Goal: Information Seeking & Learning: Learn about a topic

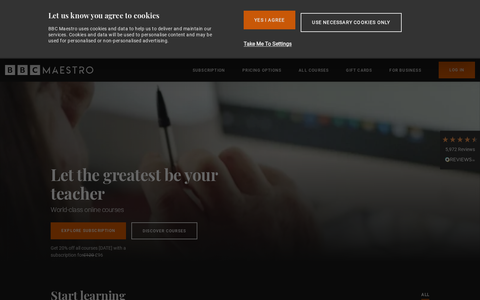
click at [280, 21] on button "Yes I Agree" at bounding box center [270, 20] width 52 height 19
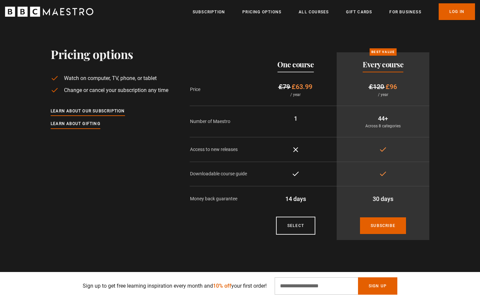
scroll to position [1150, 0]
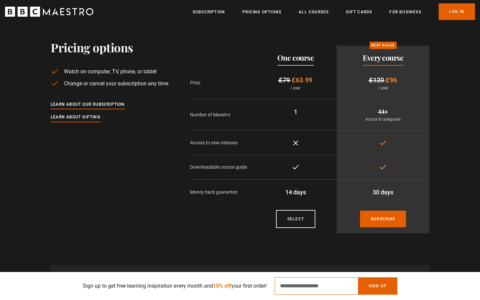
click at [334, 286] on input "Email Address" at bounding box center [316, 285] width 83 height 17
type input "**********"
click at [373, 290] on button "Sign Up" at bounding box center [377, 285] width 39 height 17
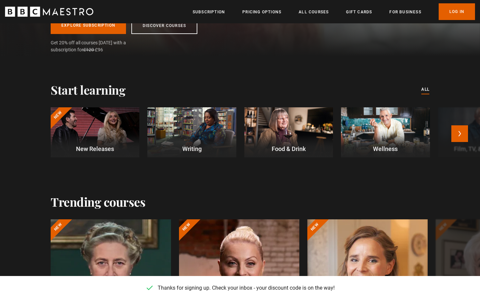
scroll to position [0, 611]
click at [194, 151] on p "Writing" at bounding box center [191, 148] width 89 height 9
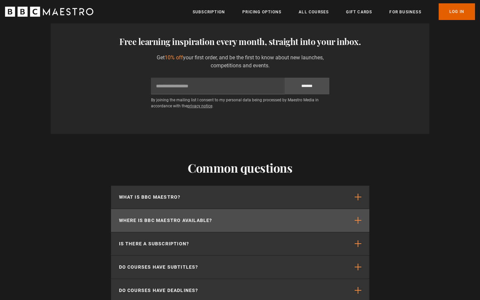
scroll to position [1015, 0]
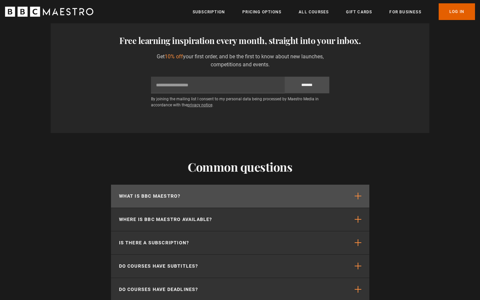
click at [358, 199] on span "button" at bounding box center [358, 196] width 7 height 7
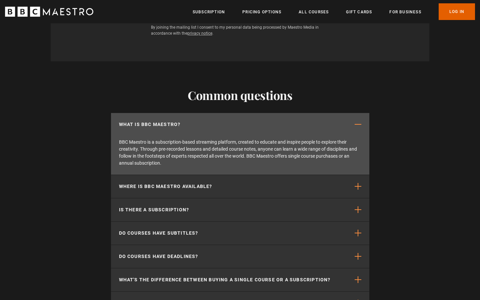
scroll to position [1088, 0]
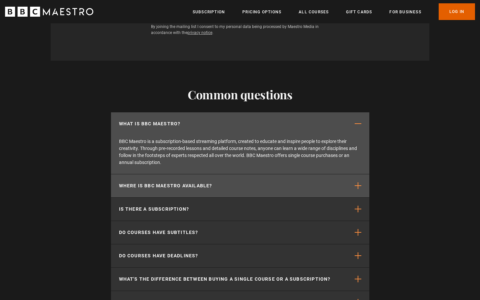
click at [357, 186] on span "button" at bounding box center [358, 185] width 7 height 7
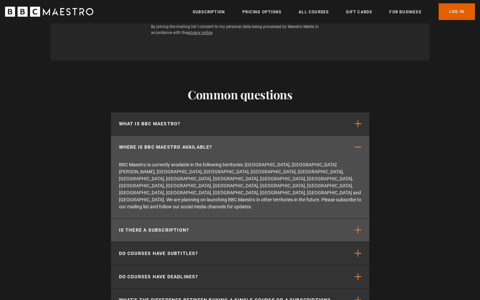
click at [357, 227] on span "button" at bounding box center [358, 230] width 7 height 7
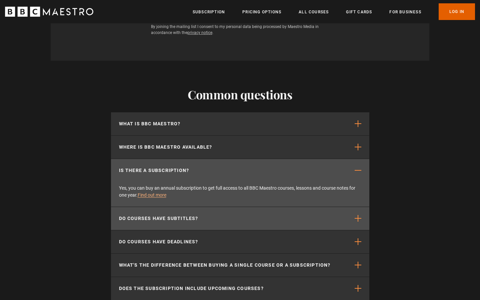
click at [356, 220] on span "button" at bounding box center [358, 218] width 7 height 7
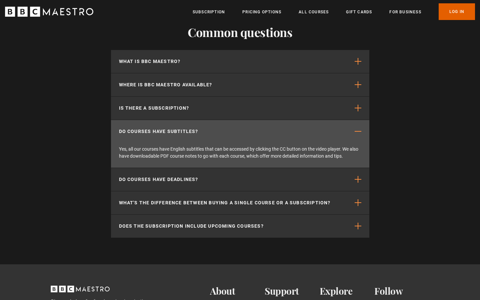
scroll to position [1153, 0]
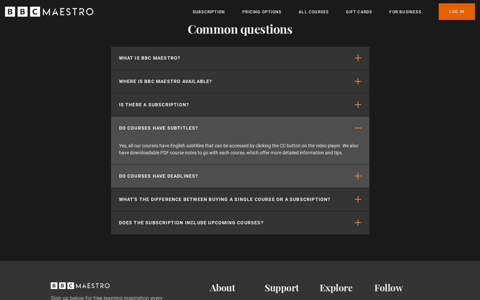
click at [356, 178] on span "button" at bounding box center [358, 176] width 7 height 7
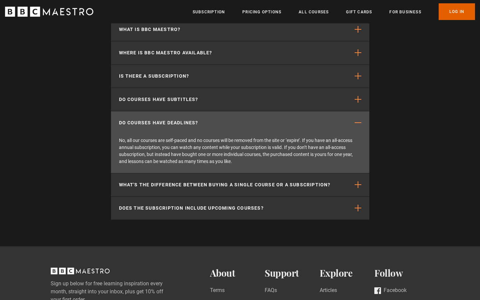
scroll to position [1187, 0]
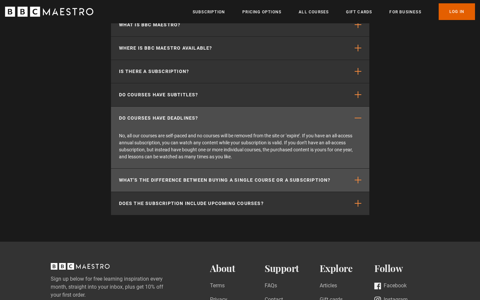
click at [356, 181] on span "button" at bounding box center [358, 180] width 7 height 7
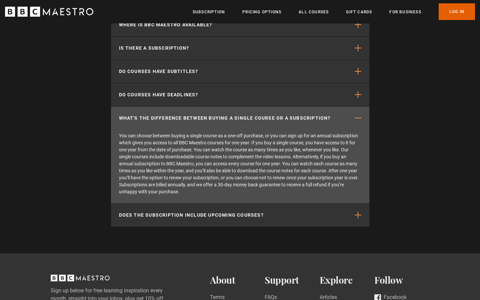
scroll to position [1220, 0]
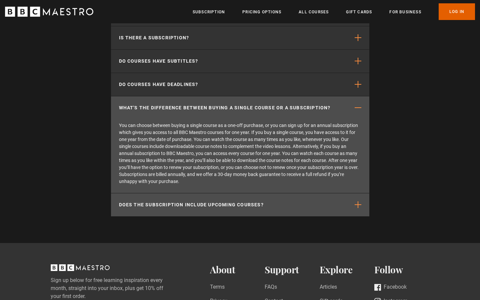
click at [356, 205] on span "button" at bounding box center [358, 204] width 7 height 7
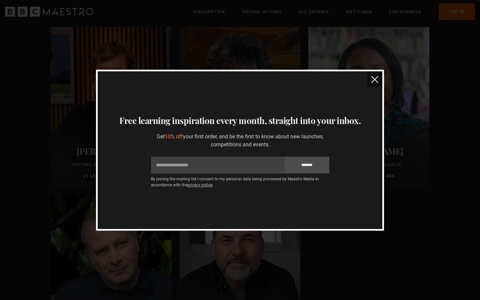
scroll to position [557, 0]
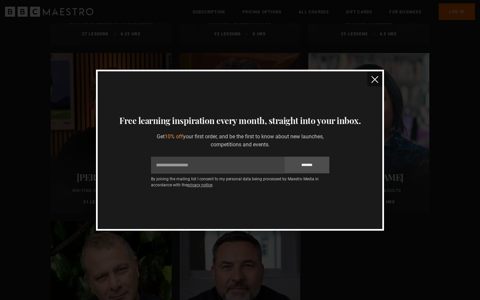
click at [375, 76] on img "close" at bounding box center [374, 79] width 7 height 7
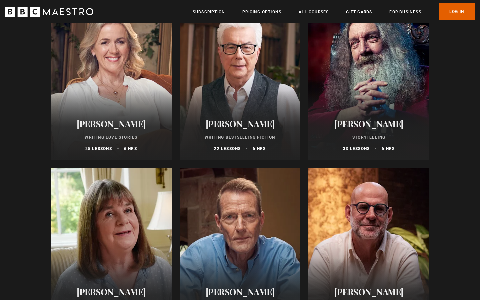
scroll to position [267, 0]
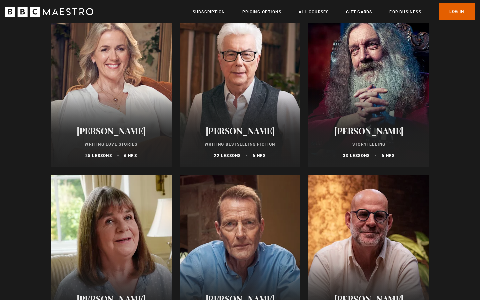
click at [368, 135] on h2 "[PERSON_NAME]" at bounding box center [368, 131] width 105 height 10
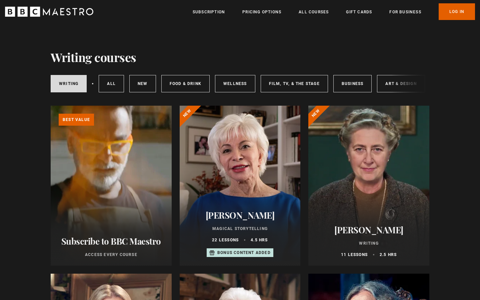
scroll to position [0, 0]
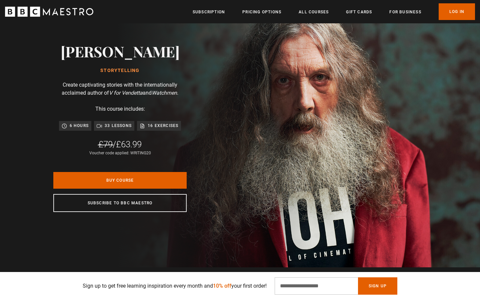
scroll to position [38, 0]
